Goal: Task Accomplishment & Management: Complete application form

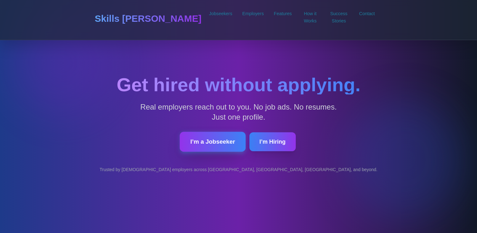
click at [206, 148] on button "I’m a Jobseeker" at bounding box center [213, 142] width 66 height 20
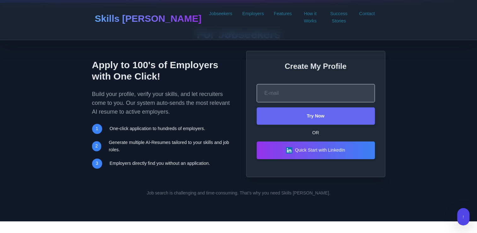
scroll to position [233, 0]
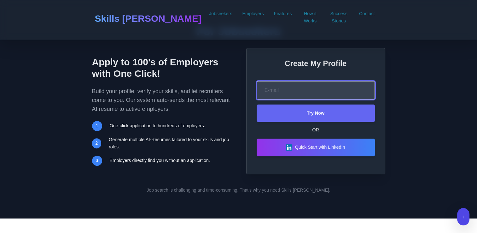
click at [273, 86] on input "email" at bounding box center [316, 90] width 118 height 18
type input "junelleawinston@gmail.com"
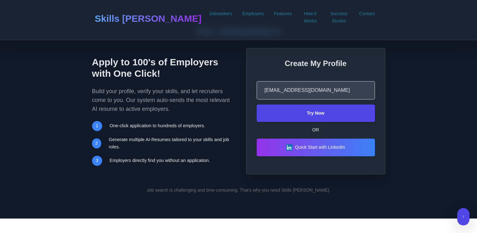
click at [305, 118] on button "Try Now" at bounding box center [316, 112] width 118 height 17
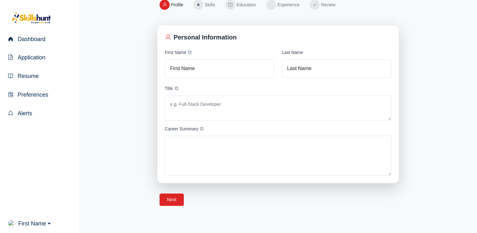
scroll to position [107, 0]
